Goal: Transaction & Acquisition: Purchase product/service

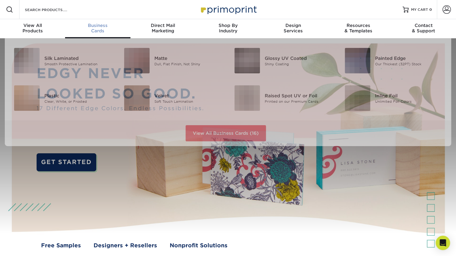
click at [101, 25] on span "Business" at bounding box center [97, 25] width 65 height 5
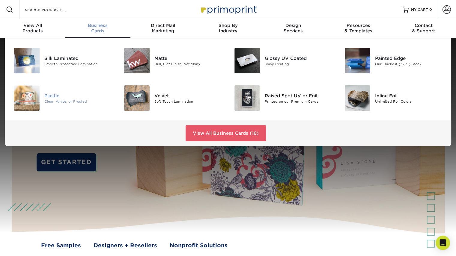
click at [50, 96] on div "Plastic" at bounding box center [78, 95] width 69 height 7
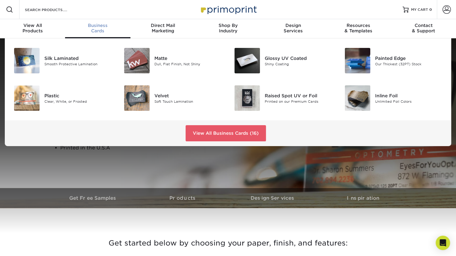
click at [94, 27] on span "Business" at bounding box center [97, 25] width 65 height 5
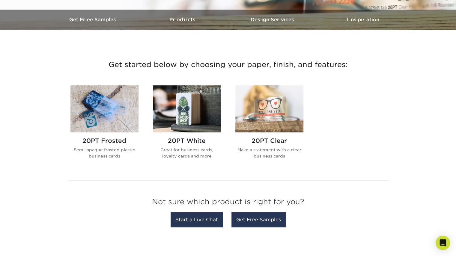
scroll to position [184, 0]
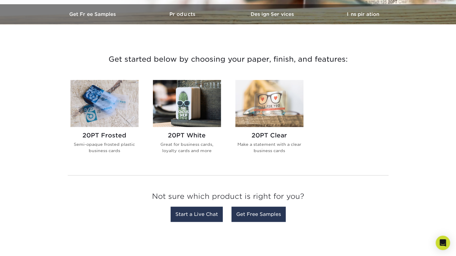
click at [189, 139] on div "20PT White Great for business cards, loyalty cards and more" at bounding box center [187, 145] width 68 height 36
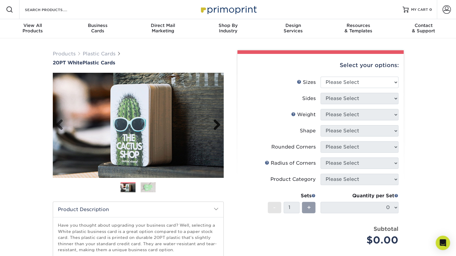
click at [219, 125] on link "Next" at bounding box center [215, 125] width 12 height 12
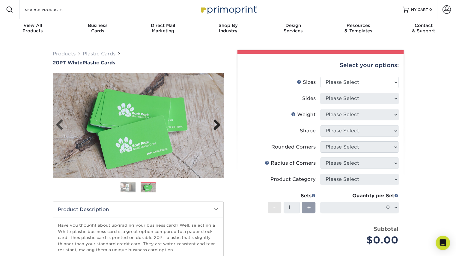
click at [219, 125] on link "Next" at bounding box center [215, 125] width 12 height 12
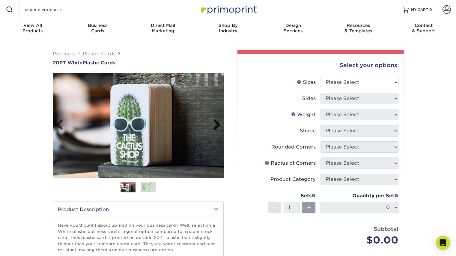
click at [219, 125] on link "Next" at bounding box center [215, 125] width 12 height 12
